Goal: Check status: Check status

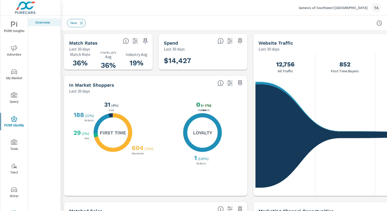
scroll to position [1, 0]
click at [14, 47] on icon "nav menu" at bounding box center [14, 47] width 6 height 6
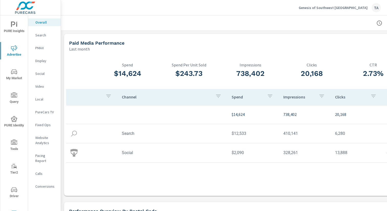
click at [41, 136] on p "Website Analytics" at bounding box center [45, 140] width 21 height 10
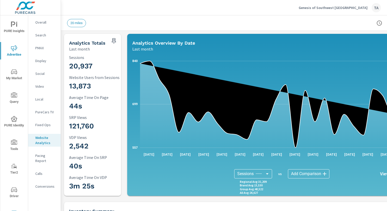
scroll to position [0, 53]
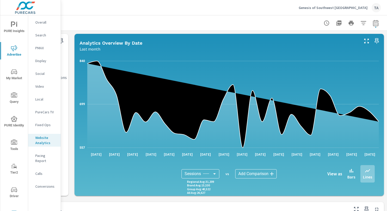
click at [378, 17] on div "20 miles" at bounding box center [197, 22] width 366 height 15
click at [377, 19] on button "button" at bounding box center [375, 23] width 10 height 10
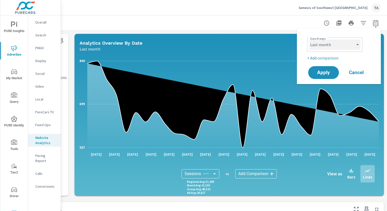
click at [318, 46] on select "Custom [DATE] Last week Last 7 days Last 14 days Last 30 days Last 45 days Last…" at bounding box center [334, 44] width 51 height 10
click at [309, 39] on select "Custom [DATE] Last week Last 7 days Last 14 days Last 30 days Last 45 days Last…" at bounding box center [334, 44] width 51 height 10
select select "Last 3 months"
click at [317, 74] on span "Apply" at bounding box center [323, 72] width 21 height 5
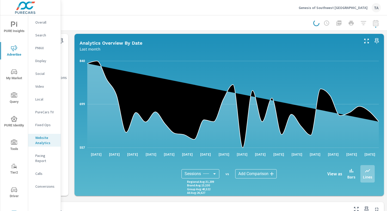
click at [376, 23] on div at bounding box center [347, 23] width 68 height 10
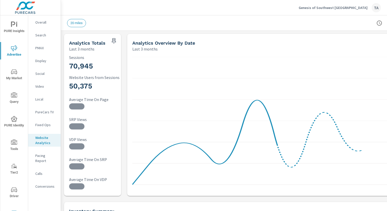
scroll to position [0, 53]
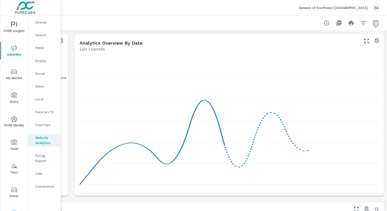
click at [379, 19] on div at bounding box center [350, 23] width 59 height 10
click at [375, 23] on icon "button" at bounding box center [375, 23] width 6 height 6
select select "Last 3 months"
click at [328, 60] on p "+ Add comparison" at bounding box center [339, 58] width 65 height 6
select select "Previous period"
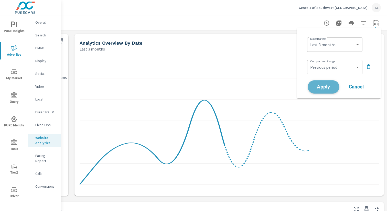
click at [326, 85] on span "Apply" at bounding box center [323, 86] width 21 height 5
